Goal: Task Accomplishment & Management: Manage account settings

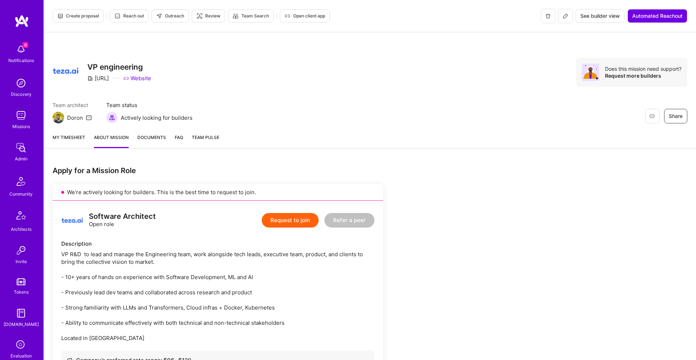
scroll to position [677, 0]
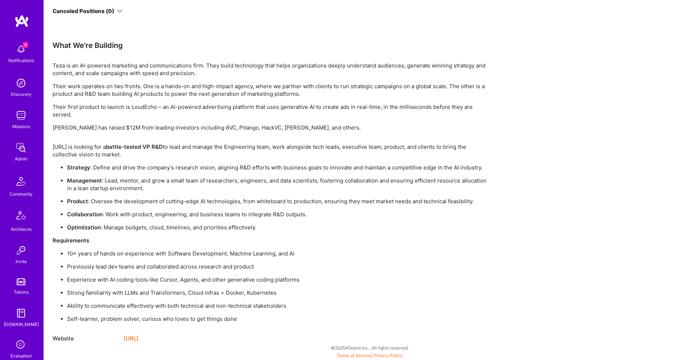
click at [27, 119] on img at bounding box center [21, 115] width 15 height 15
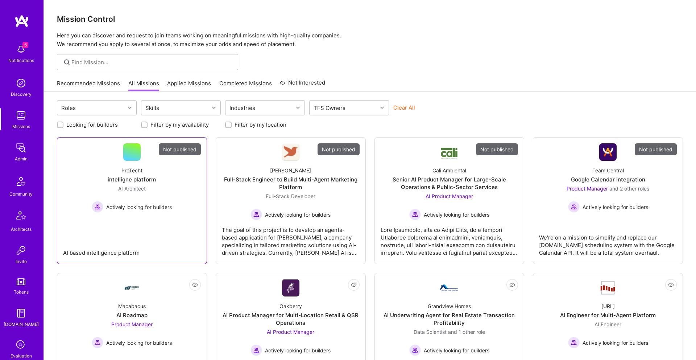
click at [113, 194] on div "AI Architect Actively looking for builders" at bounding box center [132, 199] width 80 height 28
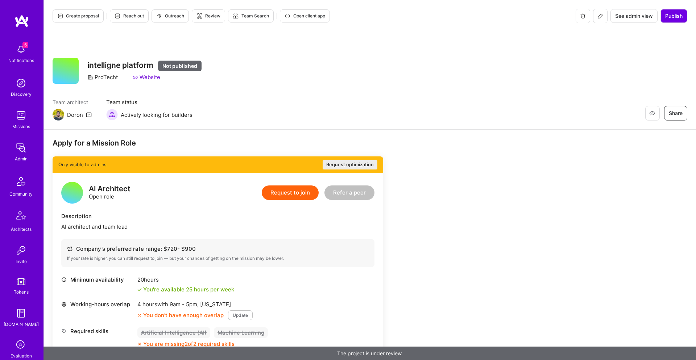
click at [602, 16] on icon at bounding box center [601, 16] width 6 height 6
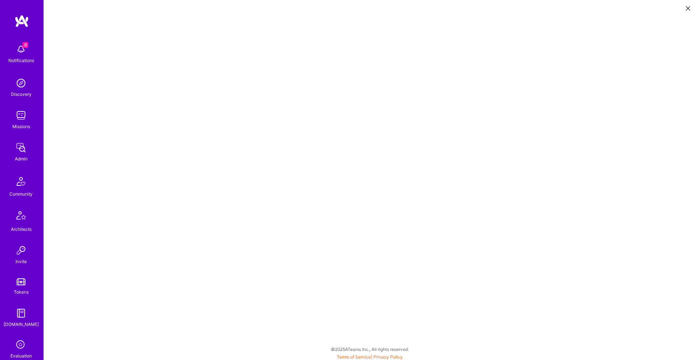
scroll to position [2, 0]
click at [690, 10] on button at bounding box center [688, 8] width 9 height 12
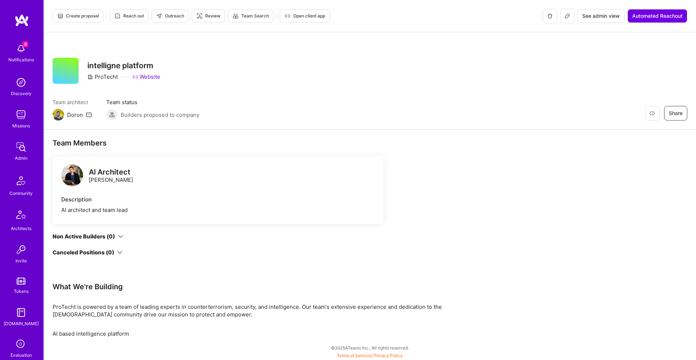
scroll to position [300, 0]
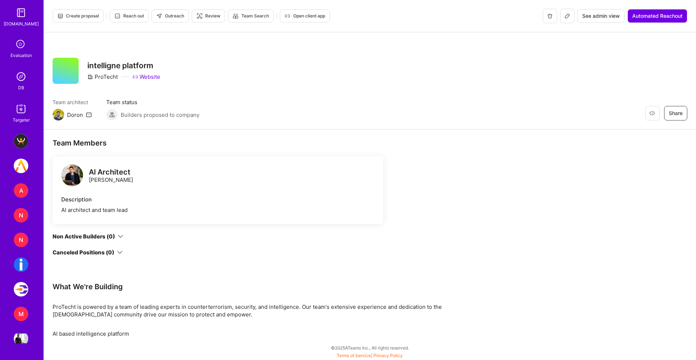
click at [566, 13] on icon at bounding box center [568, 16] width 6 height 6
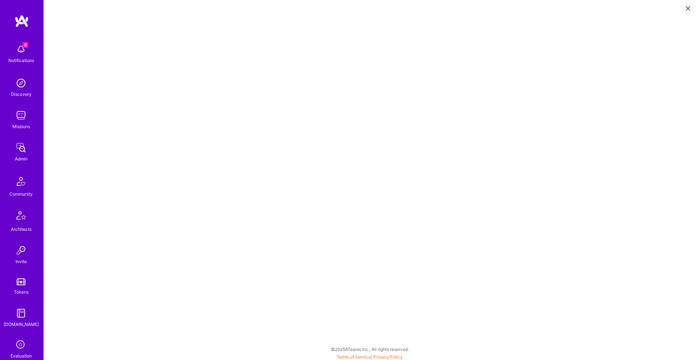
click at [689, 8] on icon at bounding box center [688, 8] width 4 height 4
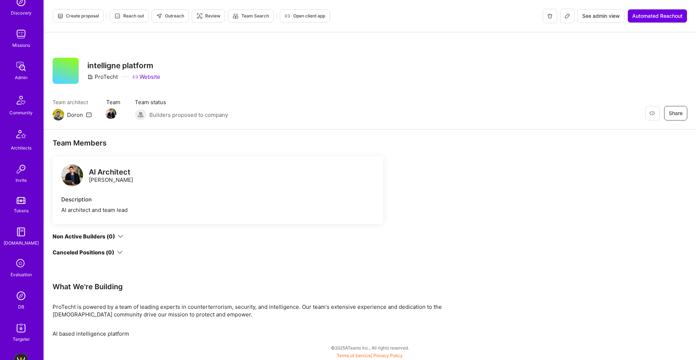
scroll to position [87, 0]
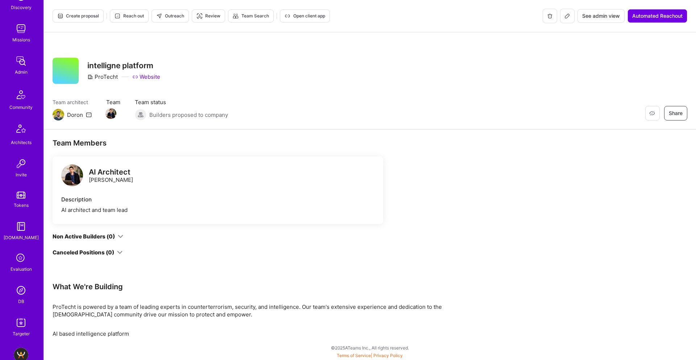
click at [24, 294] on img at bounding box center [21, 290] width 15 height 15
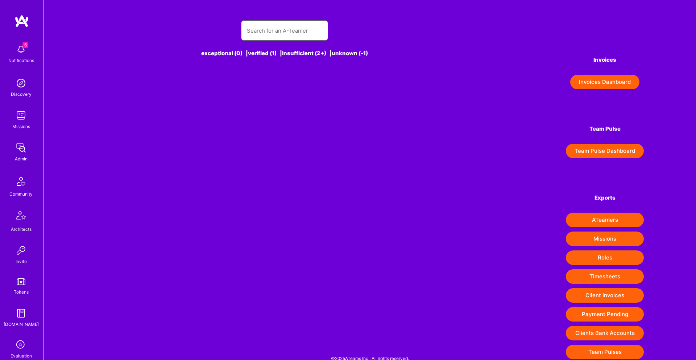
click at [297, 29] on input "text" at bounding box center [284, 30] width 75 height 18
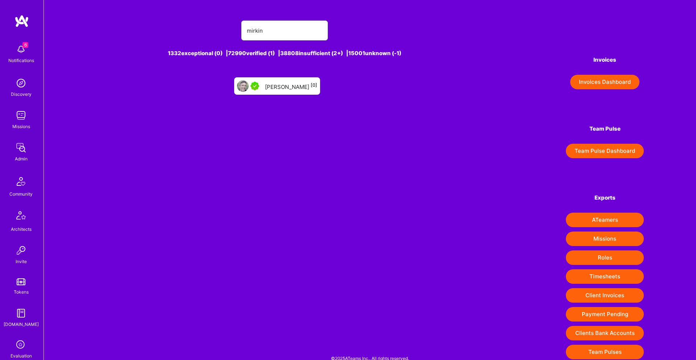
type input "mirkin"
click at [267, 87] on div "[PERSON_NAME] [0]" at bounding box center [277, 85] width 86 height 17
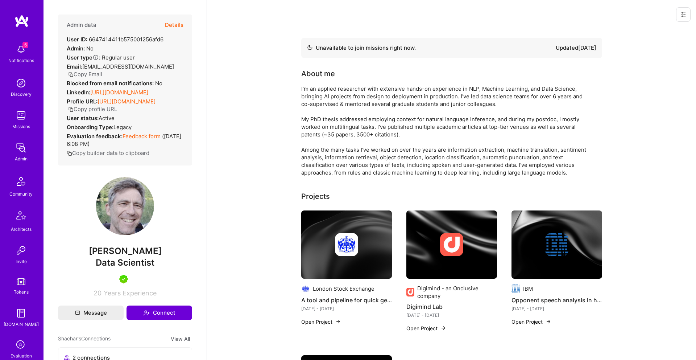
click at [174, 26] on button "Details" at bounding box center [174, 25] width 18 height 21
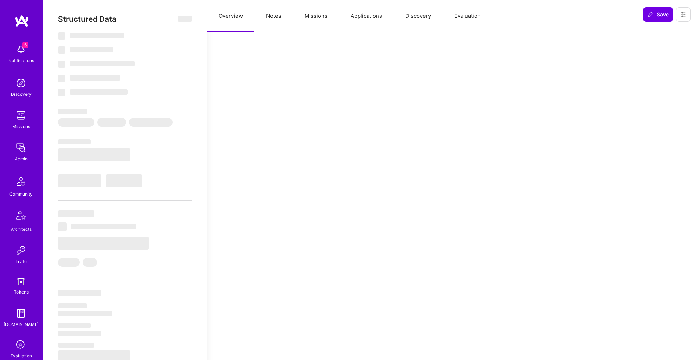
click at [315, 16] on button "Missions" at bounding box center [316, 16] width 46 height 32
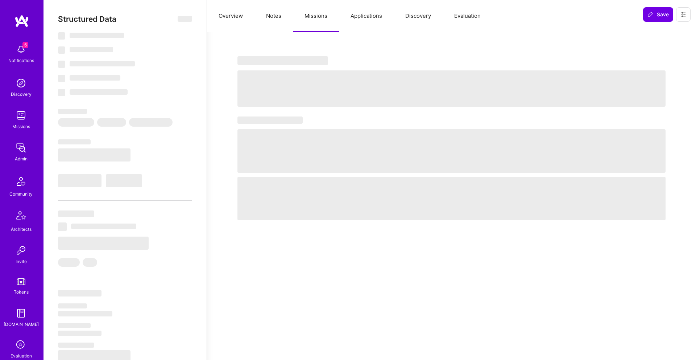
select select "Not Available"
select select "1 Month"
select select "5"
select select "7"
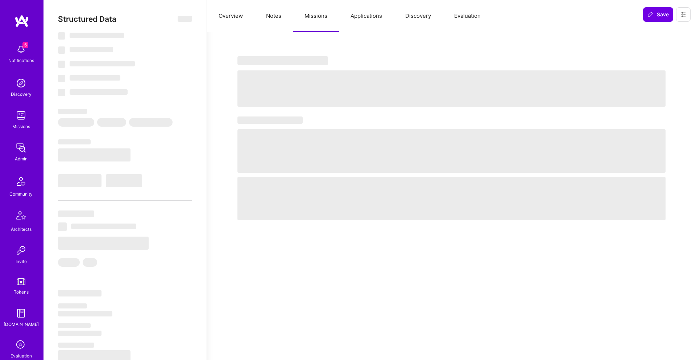
select select "7"
select select "FR"
